Goal: Leave review/rating: Share an evaluation or opinion about a product, service, or content

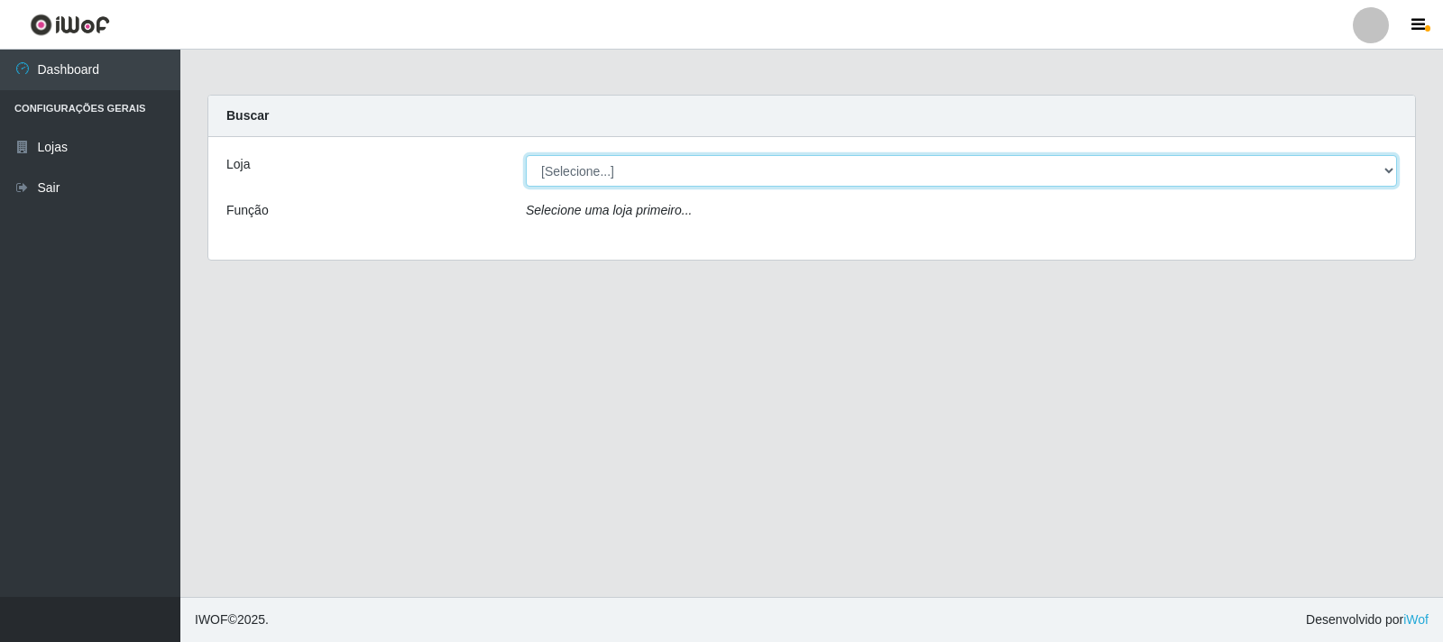
click at [619, 170] on select "[Selecione...] Atacado Vem - [STREET_ADDRESS]" at bounding box center [961, 171] width 871 height 32
select select "455"
click at [526, 155] on select "[Selecione...] Atacado Vem - [STREET_ADDRESS]" at bounding box center [961, 171] width 871 height 32
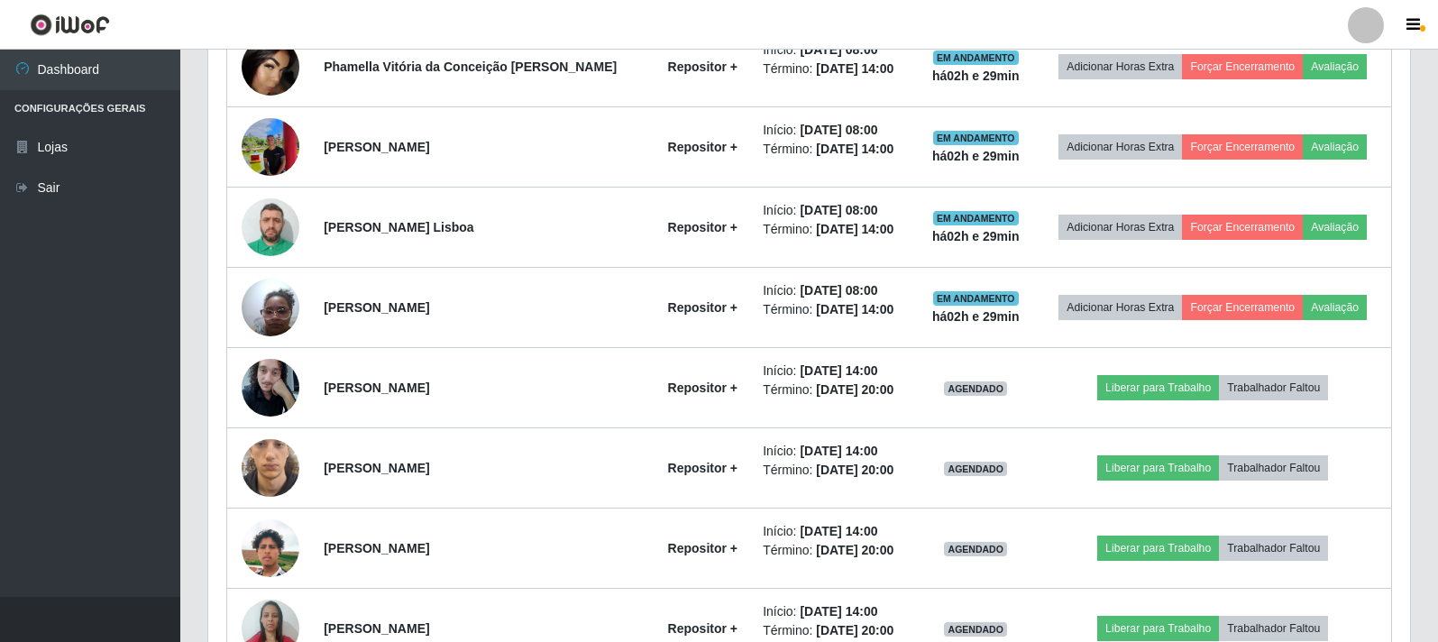
scroll to position [766, 0]
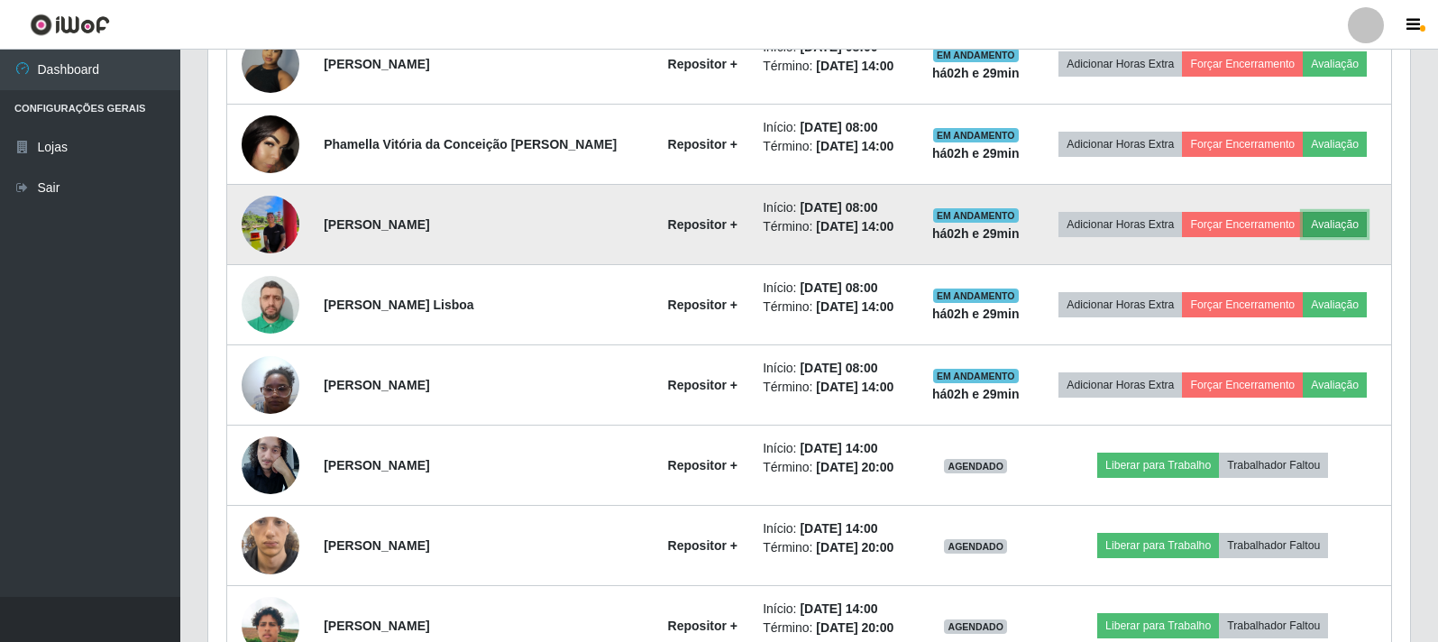
click at [1346, 221] on button "Avaliação" at bounding box center [1335, 224] width 64 height 25
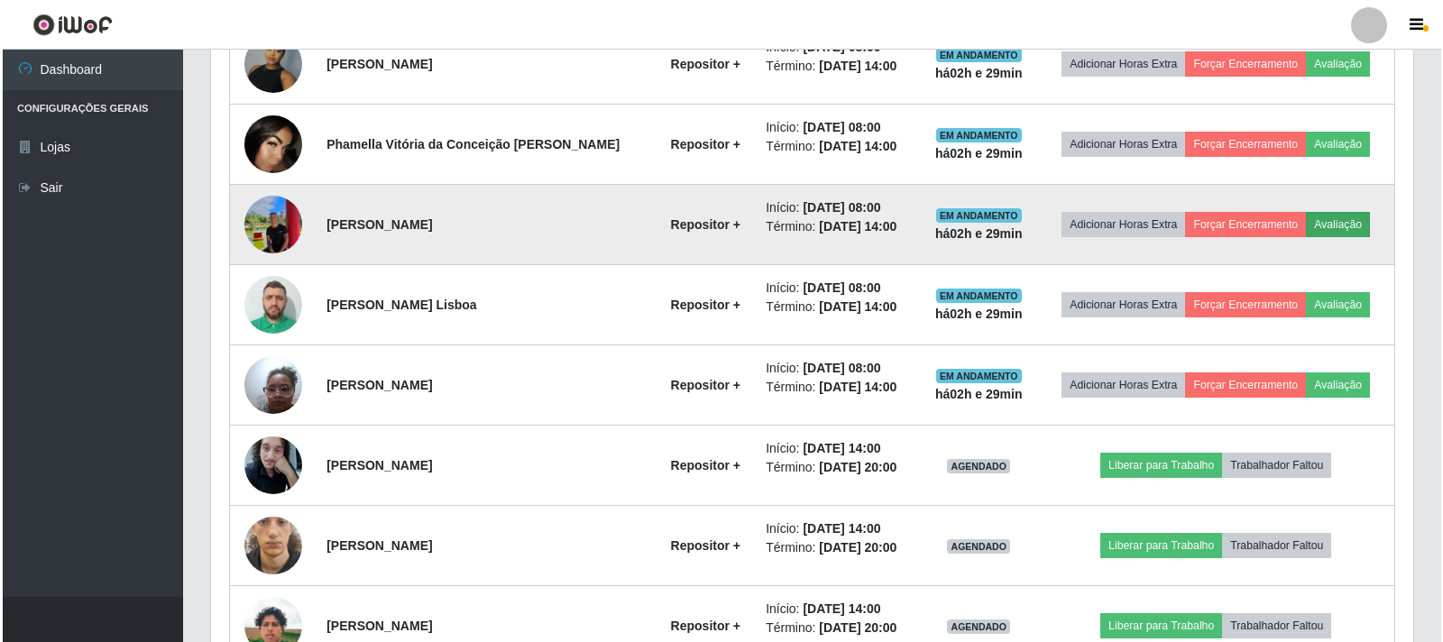
scroll to position [374, 1191]
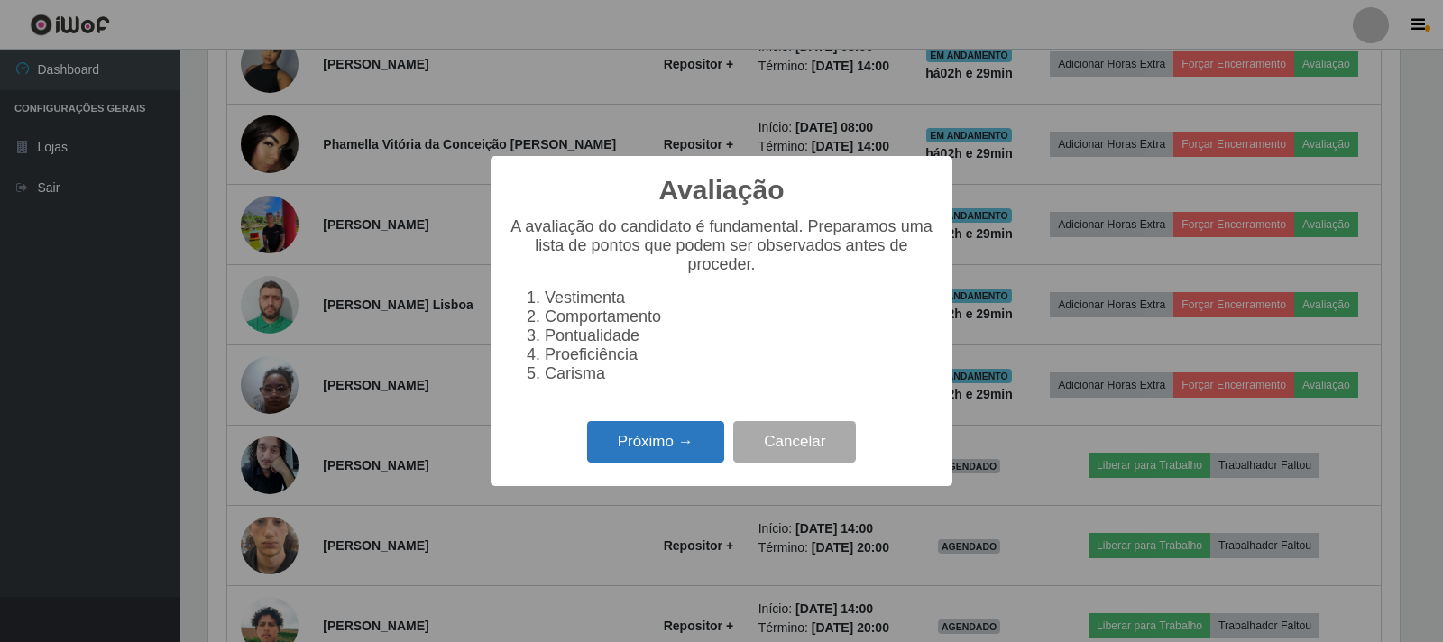
click at [702, 446] on button "Próximo →" at bounding box center [655, 442] width 137 height 42
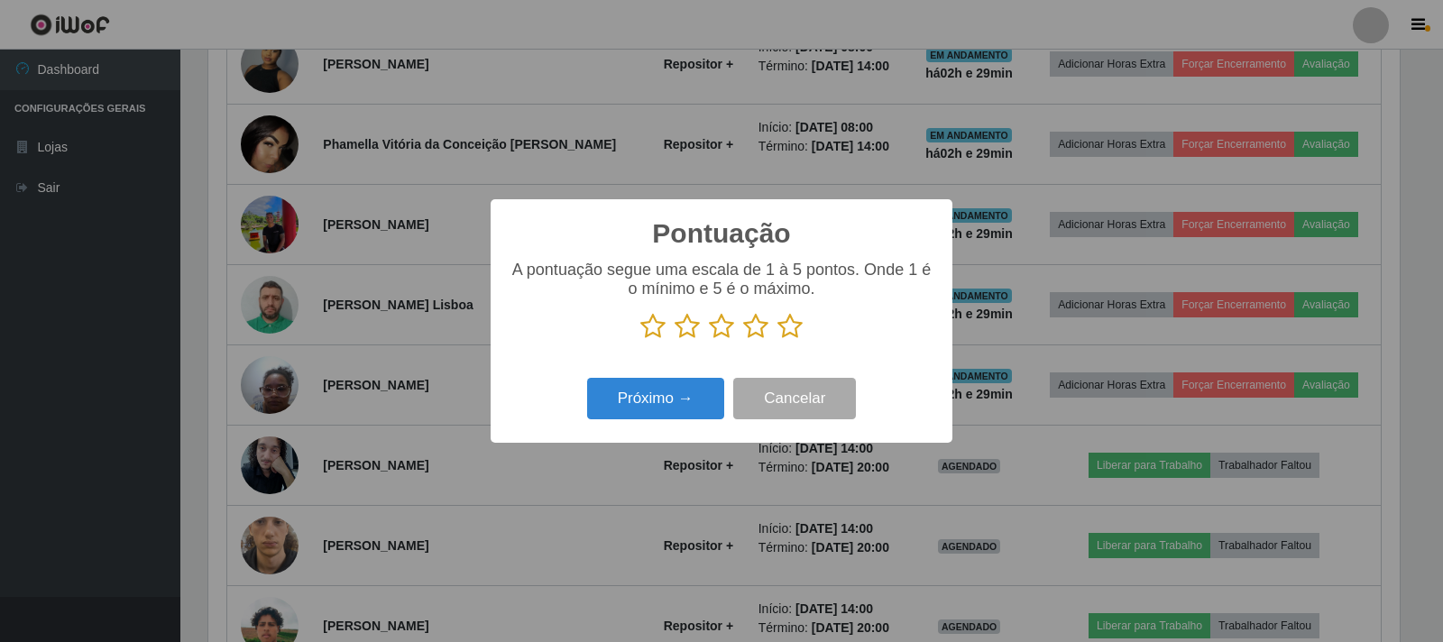
click at [786, 328] on icon at bounding box center [789, 326] width 25 height 27
click at [777, 340] on input "radio" at bounding box center [777, 340] width 0 height 0
click at [698, 405] on button "Próximo →" at bounding box center [655, 399] width 137 height 42
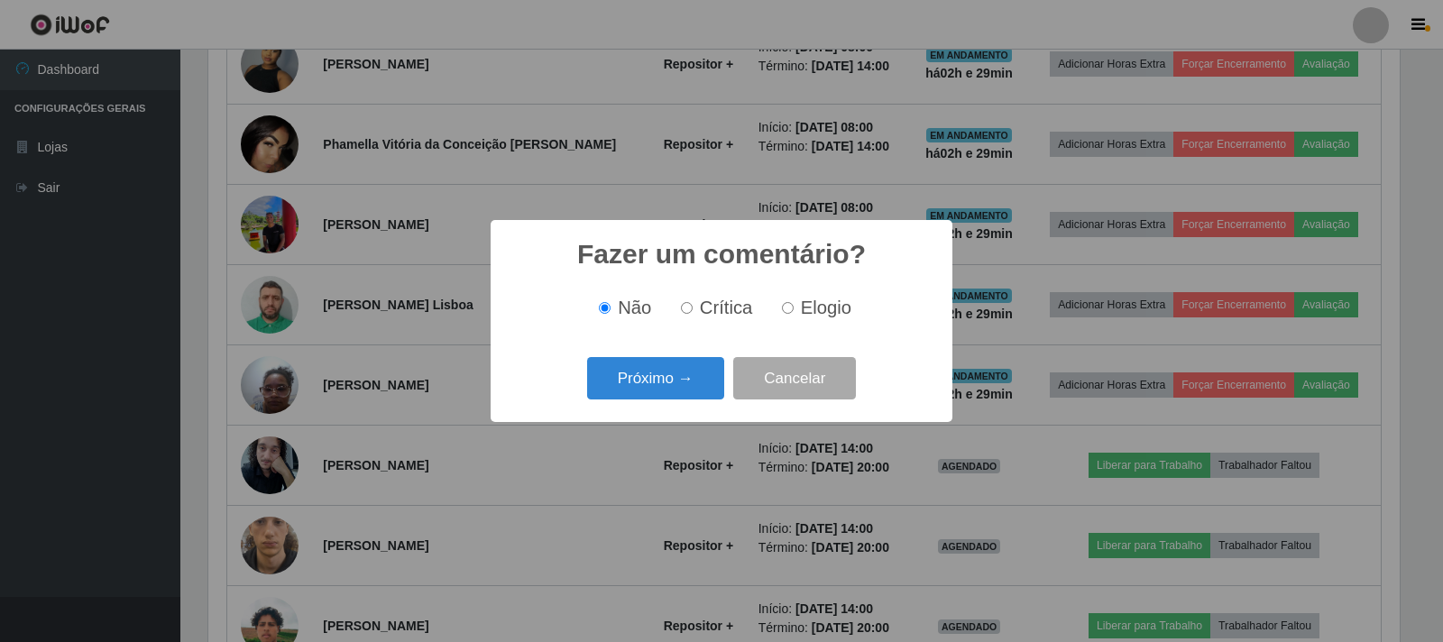
click at [684, 312] on input "Crítica" at bounding box center [687, 308] width 12 height 12
radio input "true"
click at [688, 375] on button "Próximo →" at bounding box center [655, 378] width 137 height 42
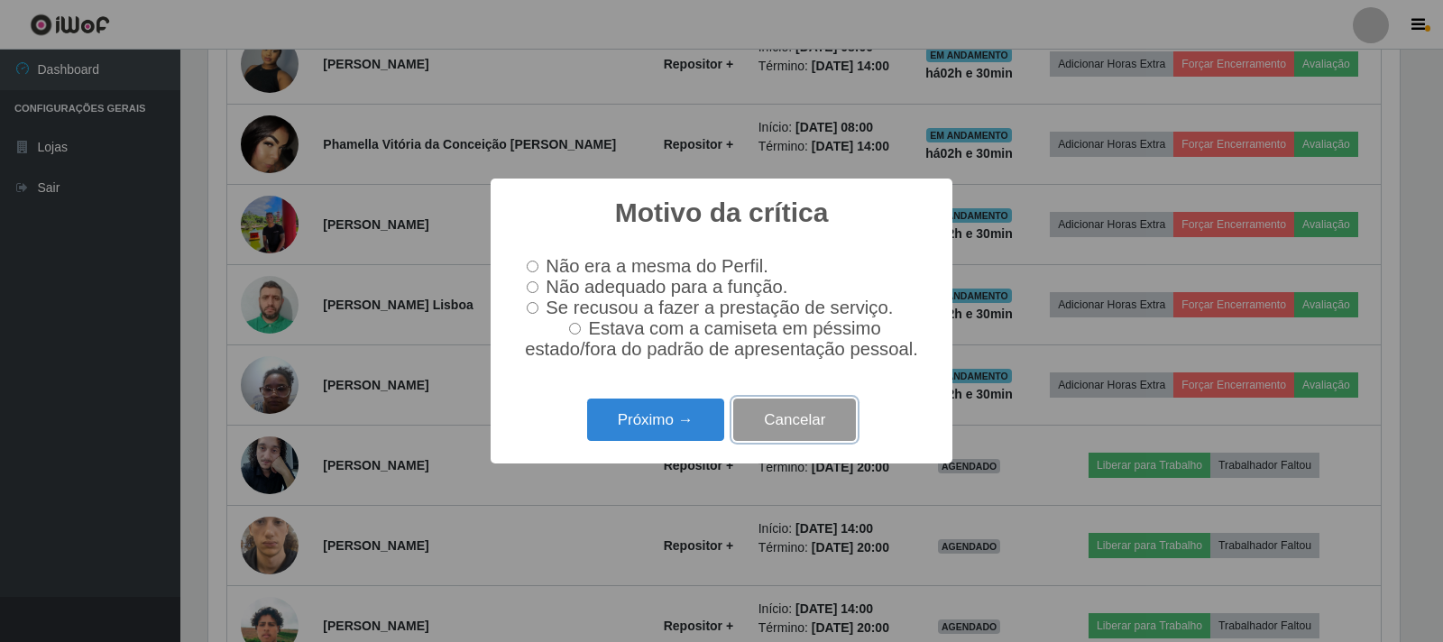
click at [823, 436] on button "Cancelar" at bounding box center [794, 420] width 123 height 42
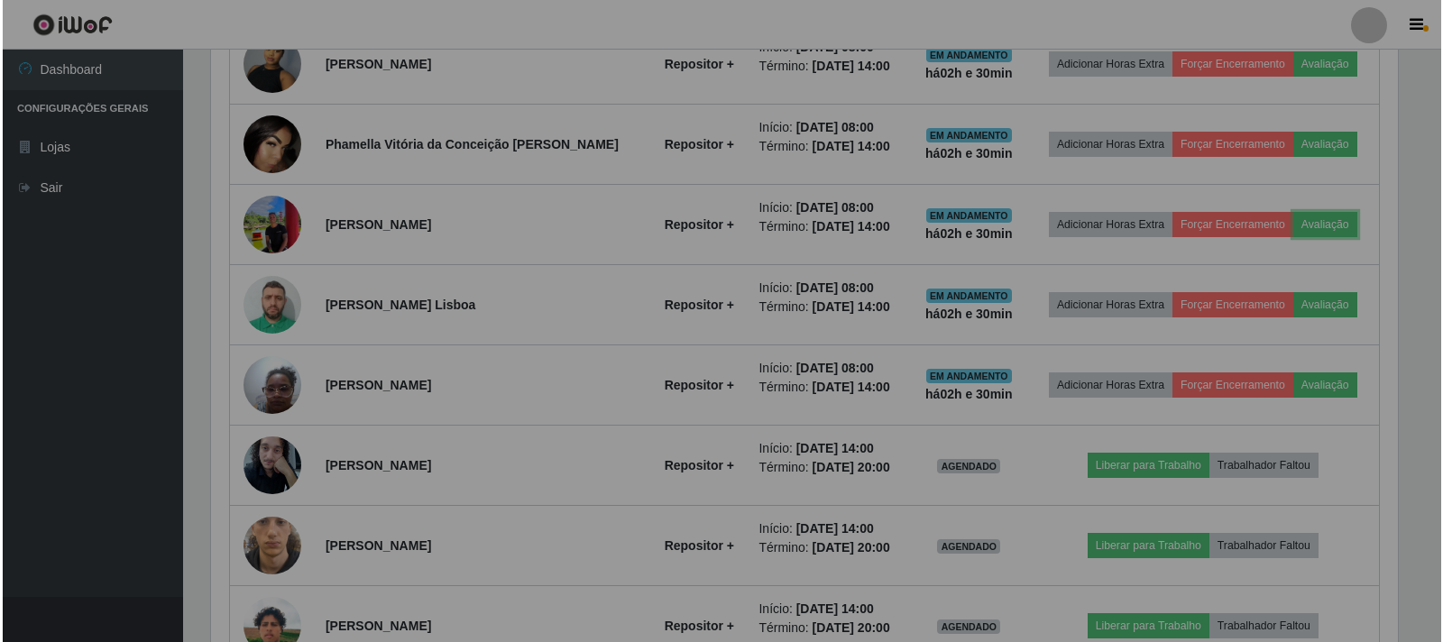
scroll to position [374, 1202]
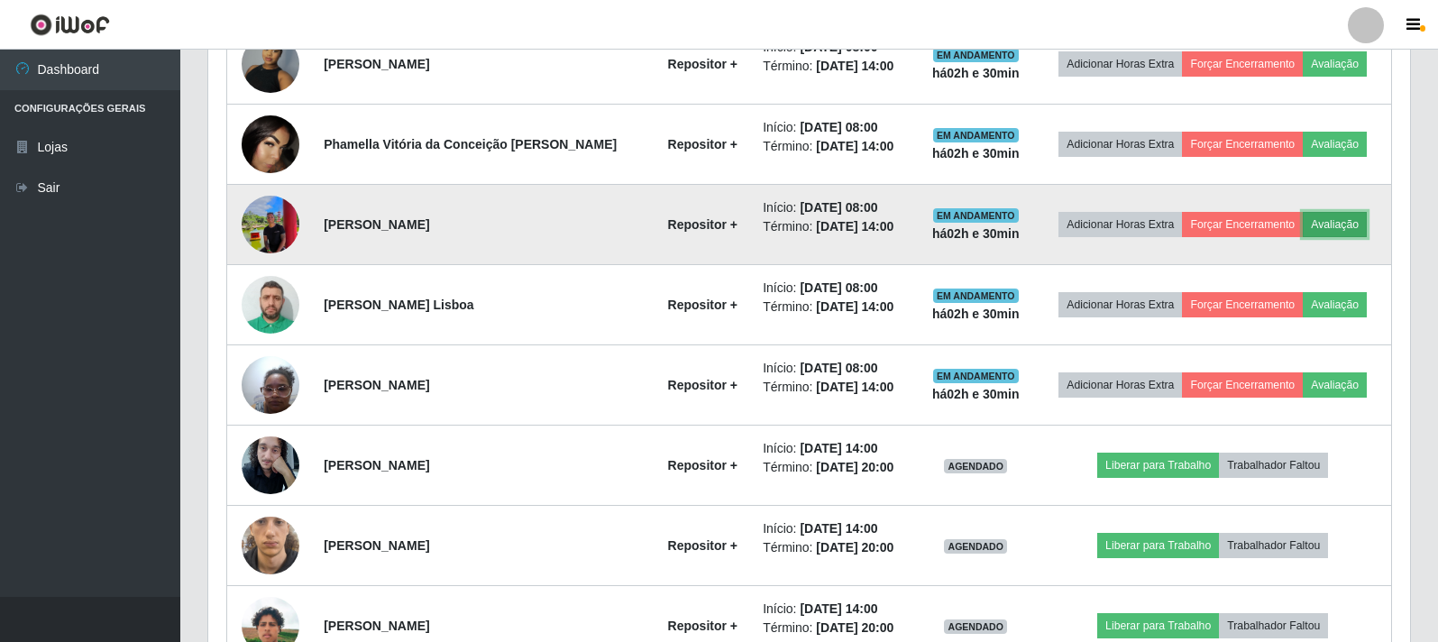
click at [1320, 229] on button "Avaliação" at bounding box center [1335, 224] width 64 height 25
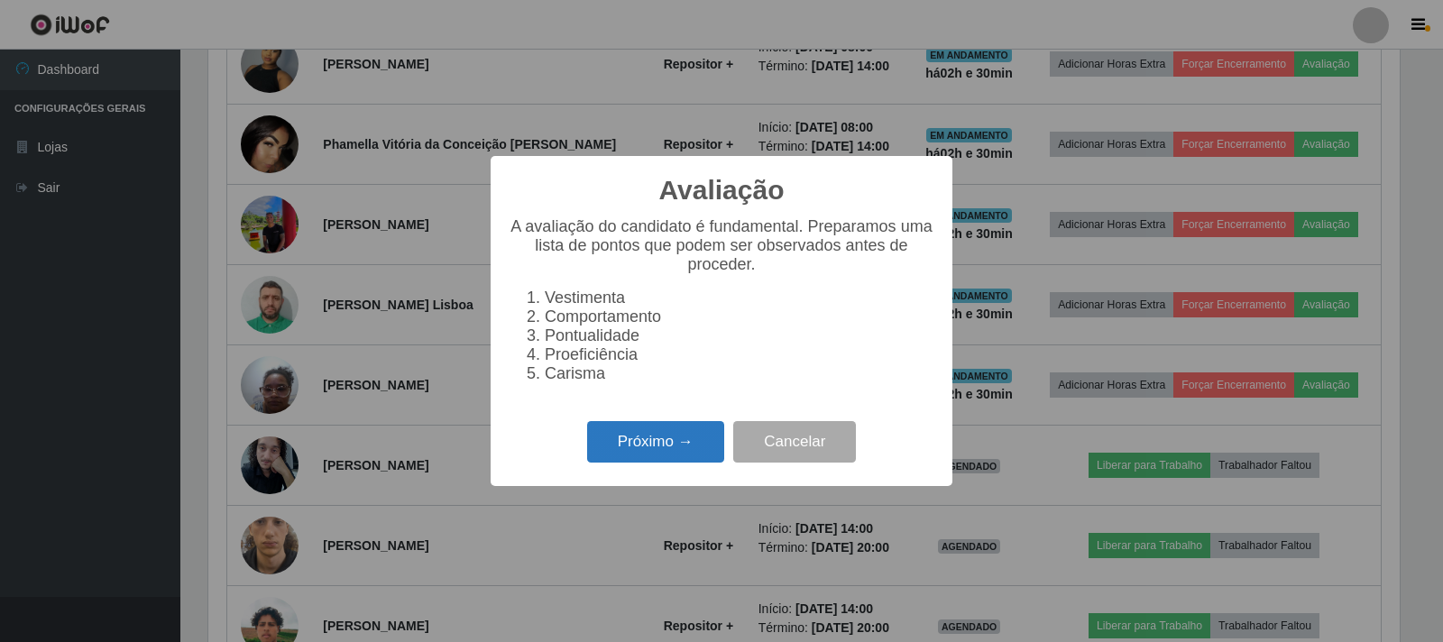
click at [697, 460] on button "Próximo →" at bounding box center [655, 442] width 137 height 42
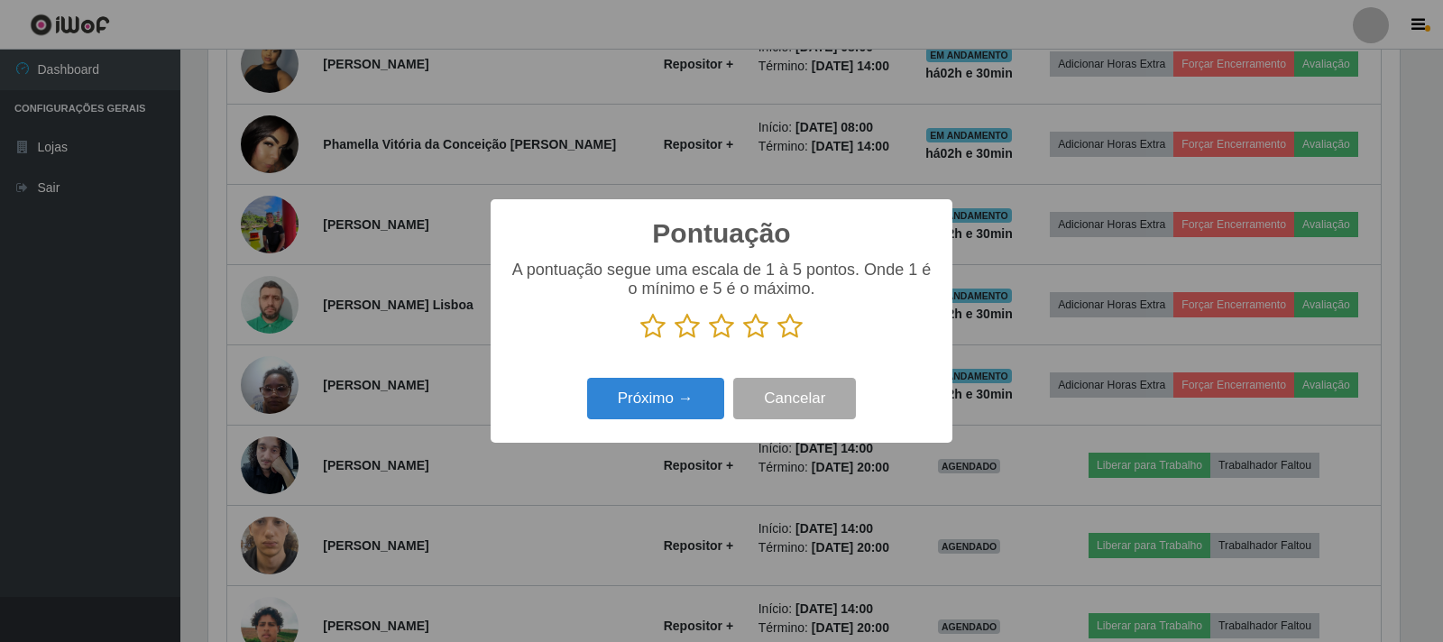
scroll to position [901222, 900405]
click at [792, 321] on icon at bounding box center [789, 326] width 25 height 27
click at [777, 340] on input "radio" at bounding box center [777, 340] width 0 height 0
click at [686, 395] on button "Próximo →" at bounding box center [655, 399] width 137 height 42
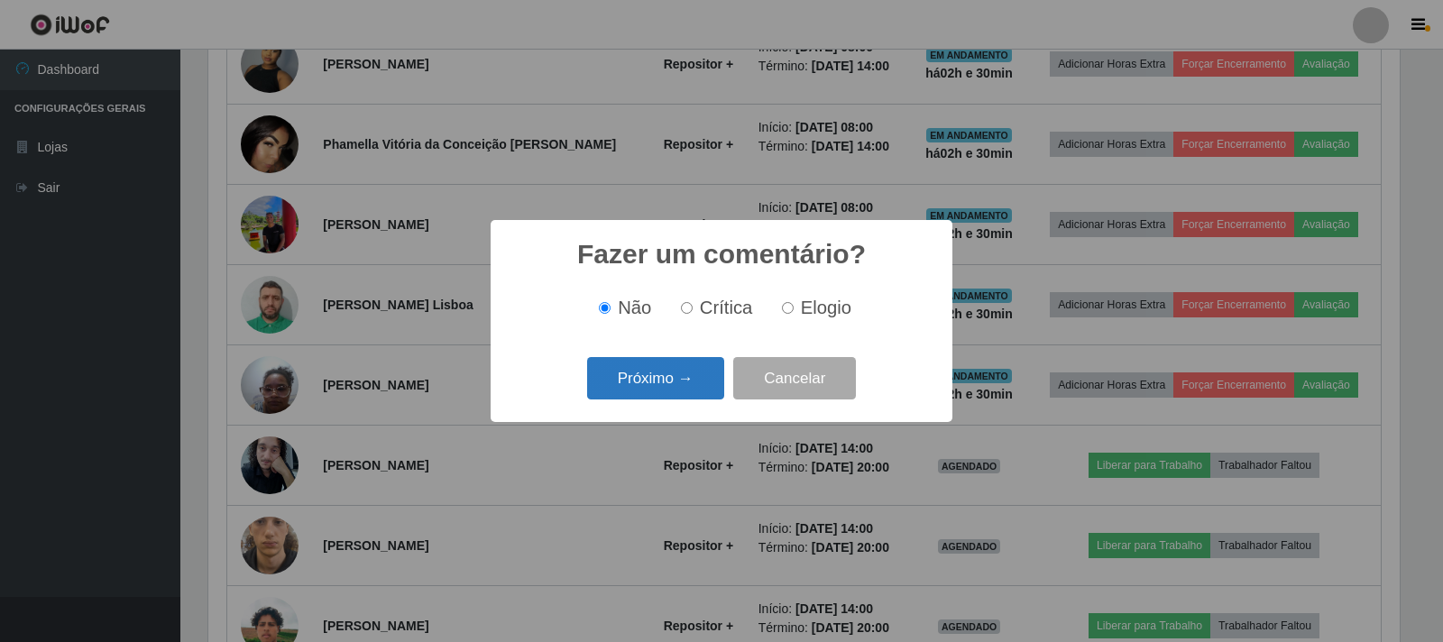
click at [686, 393] on button "Próximo →" at bounding box center [655, 378] width 137 height 42
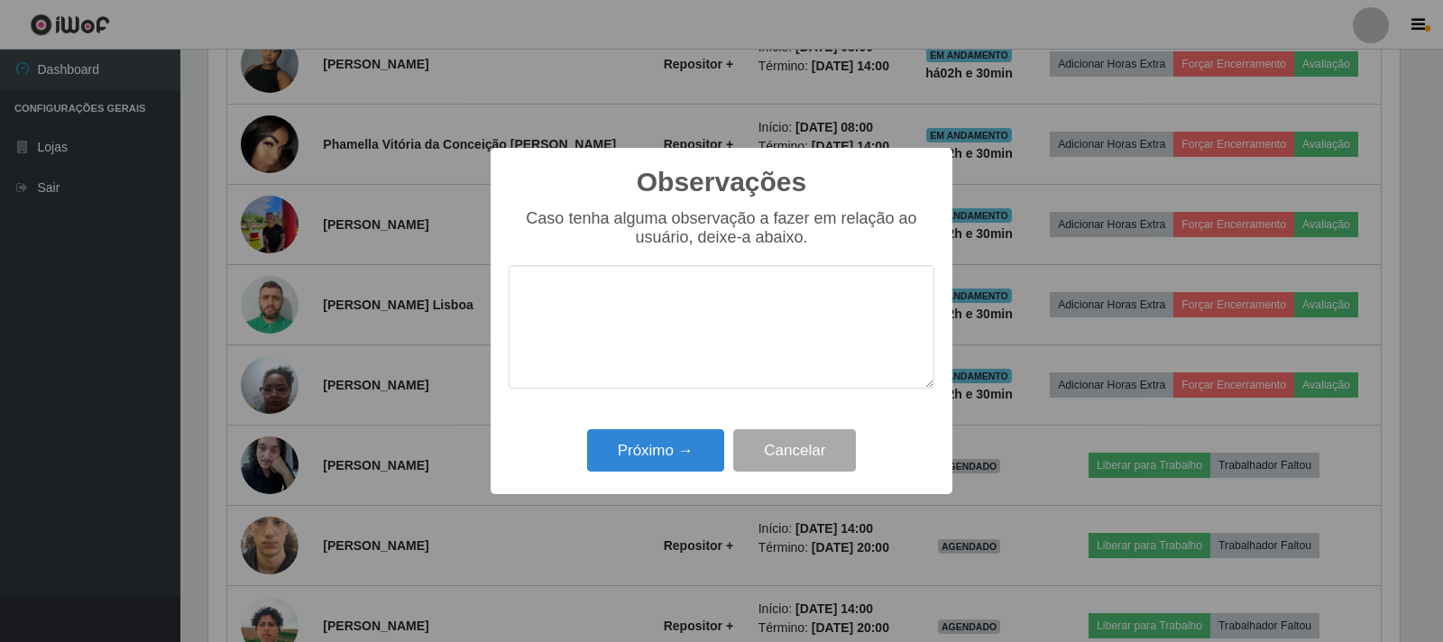
click at [557, 298] on textarea at bounding box center [722, 327] width 426 height 124
click at [660, 322] on textarea at bounding box center [722, 327] width 426 height 124
type textarea "bom dia saiu 10:31"
click at [690, 461] on button "Próximo →" at bounding box center [655, 450] width 137 height 42
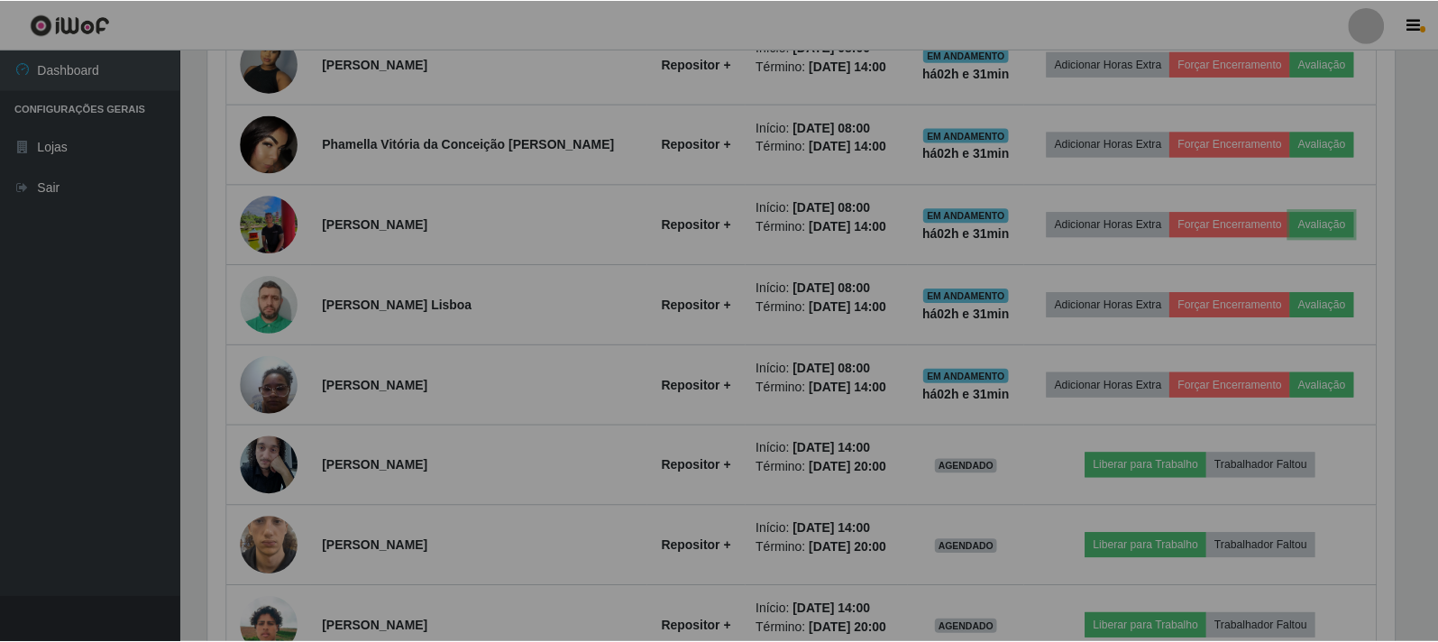
scroll to position [374, 1202]
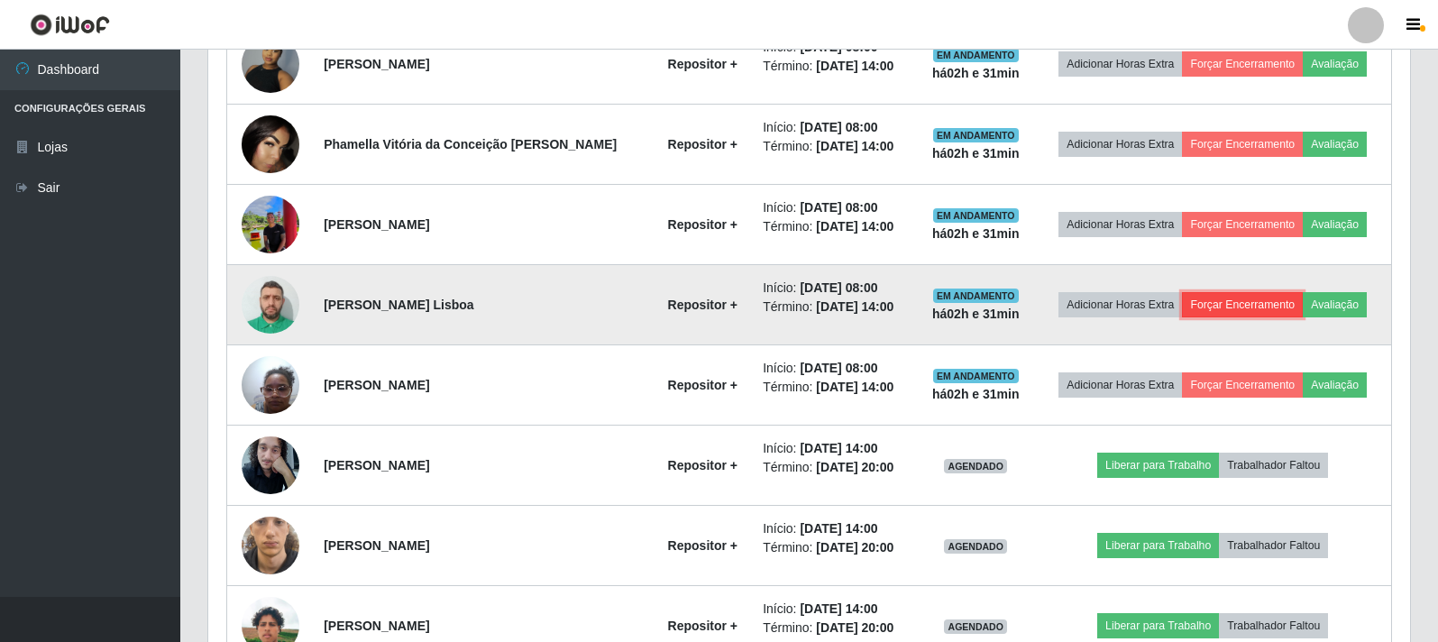
click at [1239, 311] on button "Forçar Encerramento" at bounding box center [1242, 304] width 121 height 25
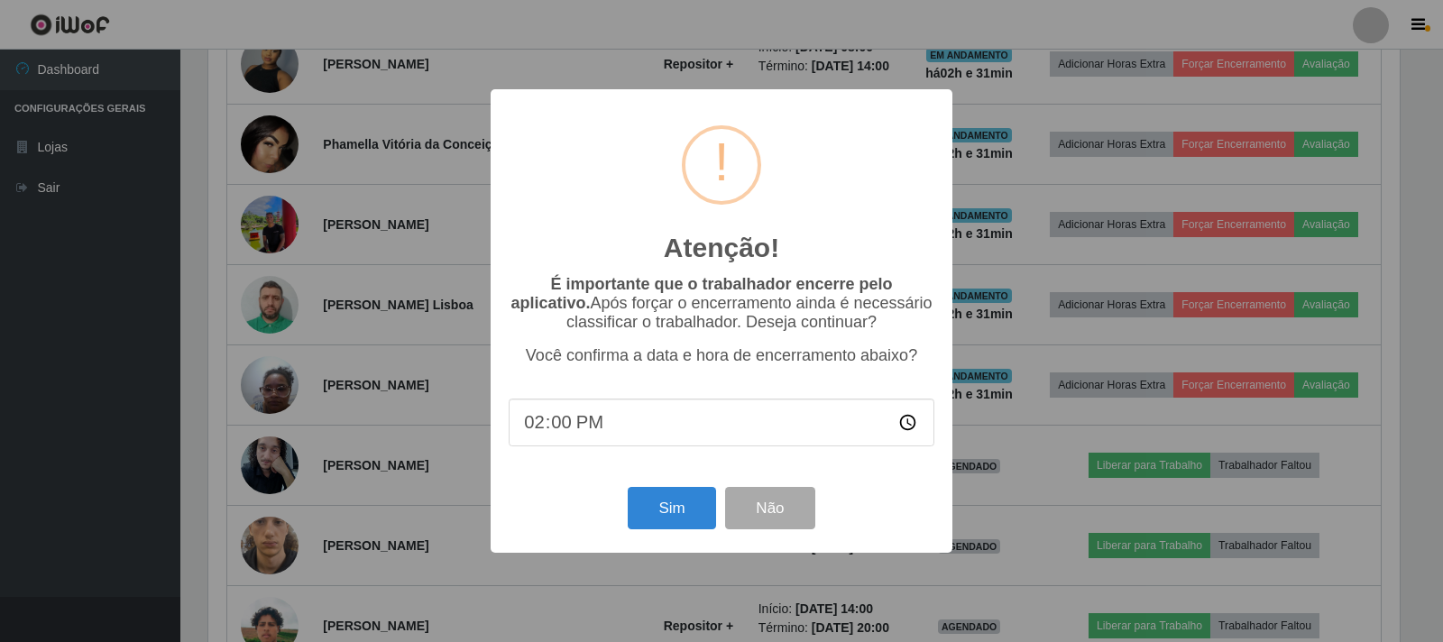
click at [587, 432] on input "14:00" at bounding box center [722, 423] width 426 height 48
click at [529, 435] on input "14:00" at bounding box center [722, 423] width 426 height 48
type input "10:32"
click at [676, 522] on button "Sim" at bounding box center [671, 508] width 87 height 42
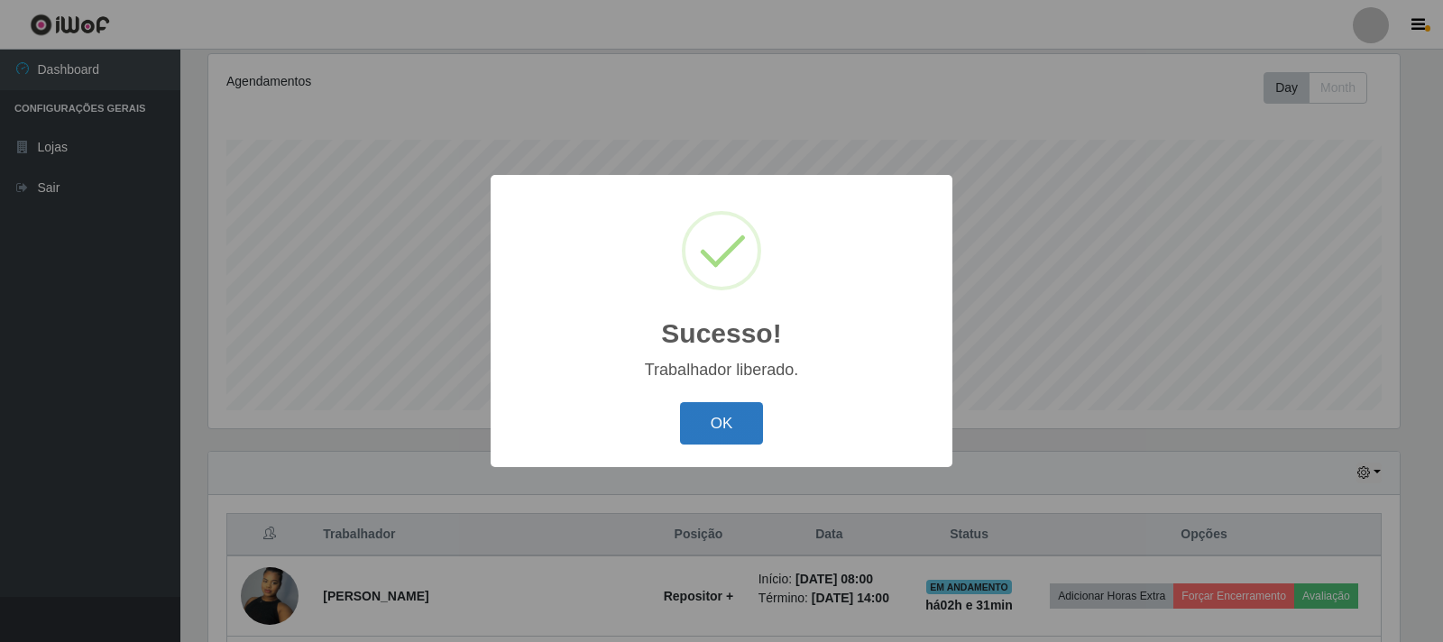
click at [720, 424] on button "OK" at bounding box center [722, 423] width 84 height 42
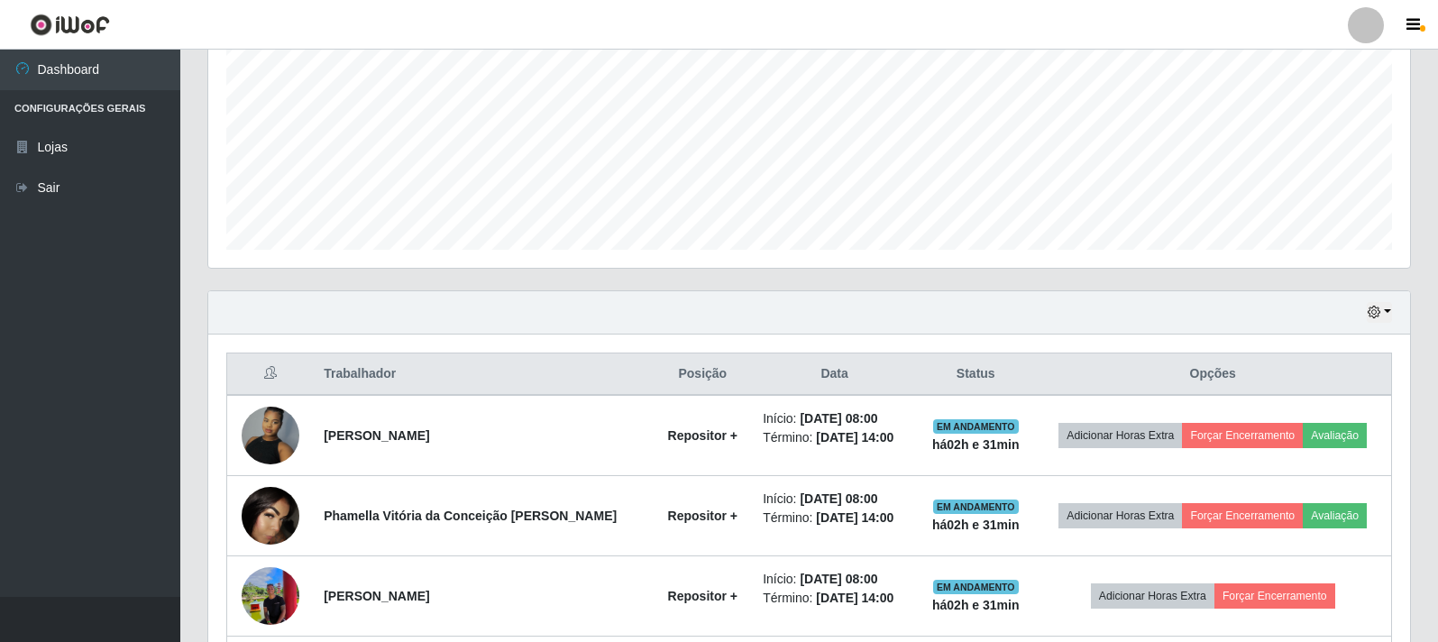
scroll to position [415, 0]
